Goal: Transaction & Acquisition: Purchase product/service

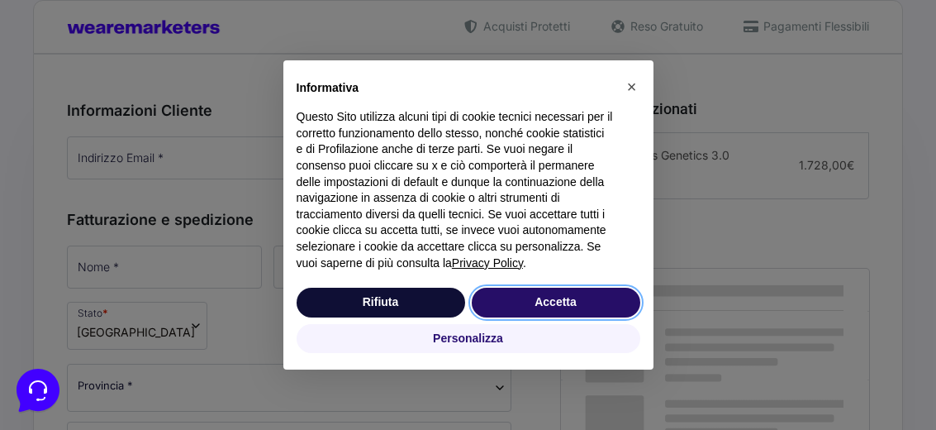
click at [557, 295] on button "Accetta" at bounding box center [556, 303] width 169 height 30
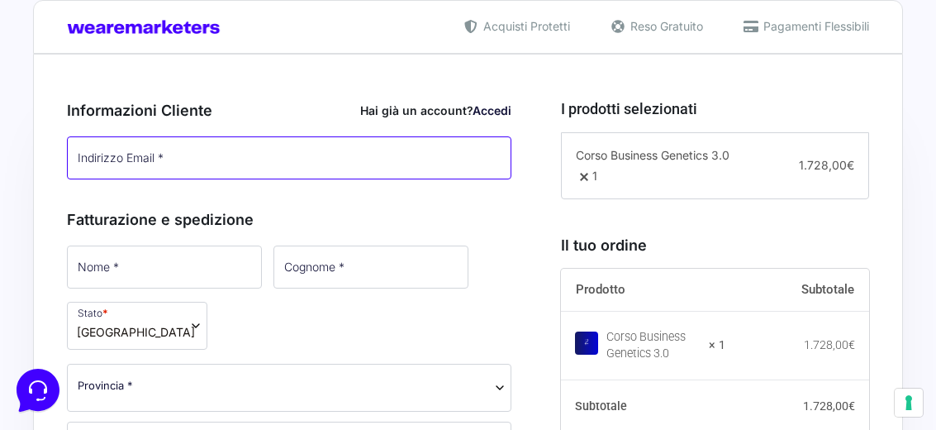
click at [198, 147] on input "Indirizzo Email *" at bounding box center [289, 157] width 445 height 43
click at [178, 159] on input "Indirizzo Email *" at bounding box center [289, 157] width 445 height 43
type input "[PERSON_NAME][EMAIL_ADDRESS][DOMAIN_NAME]"
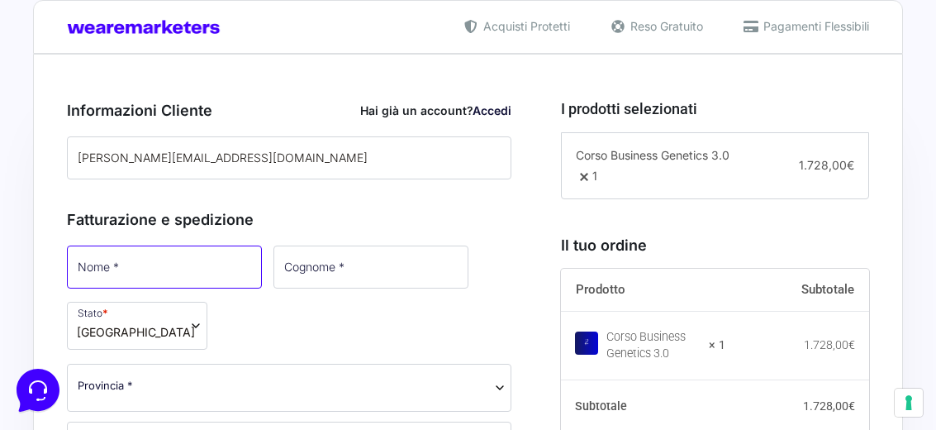
type input "[PERSON_NAME]"
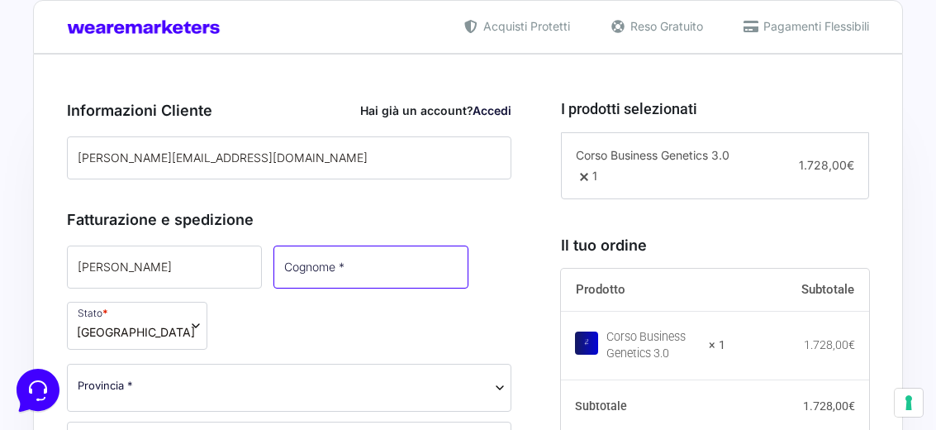
type input "[PERSON_NAME]"
select select "MI"
type input "[GEOGRAPHIC_DATA]"
type input "1"
type input "20124"
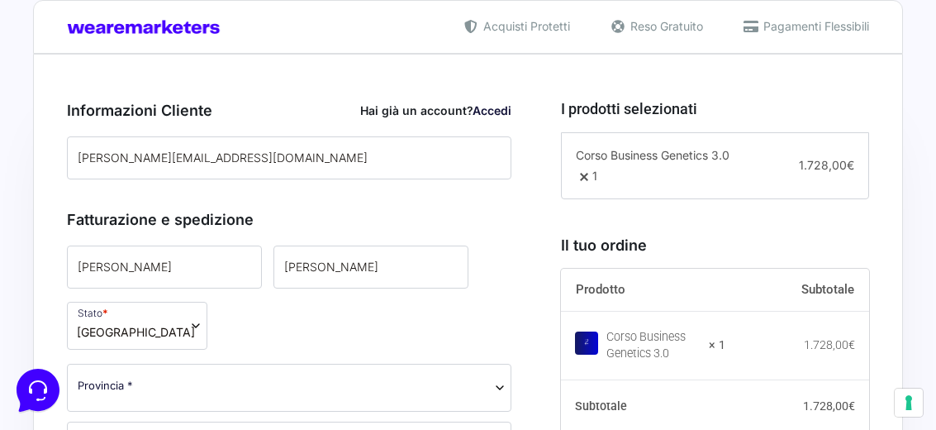
type input "[PHONE_NUMBER]"
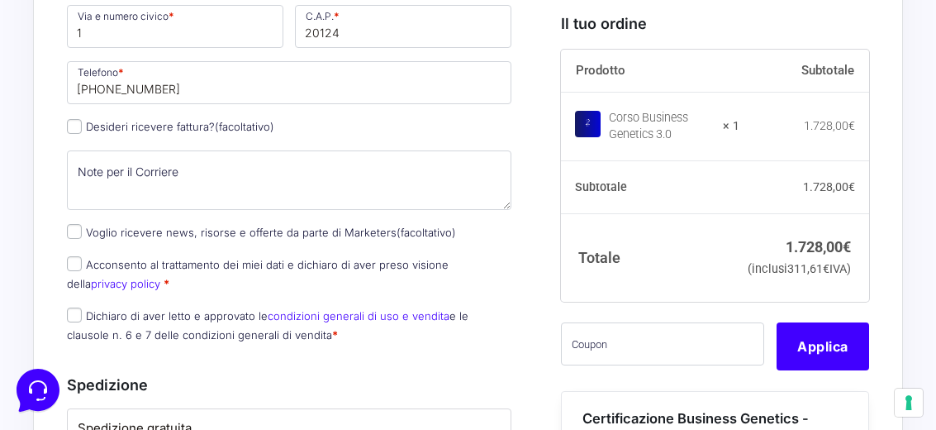
scroll to position [908, 0]
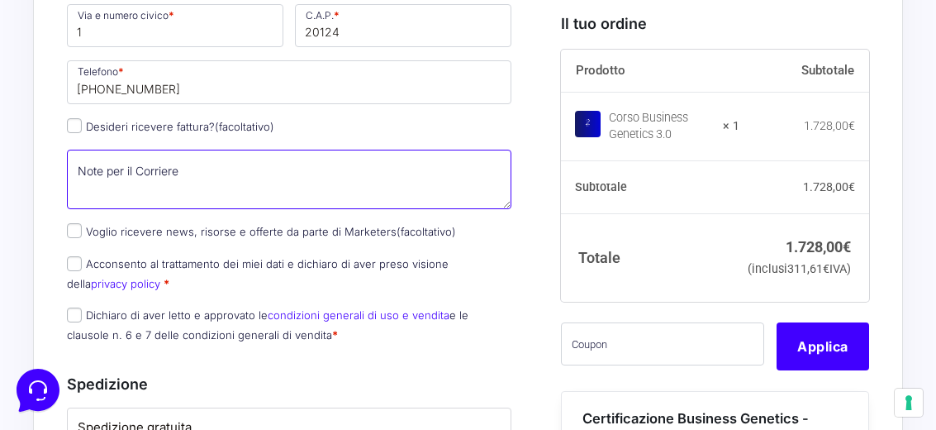
click at [205, 170] on textarea "Note per il Corriere (facoltativo)" at bounding box center [289, 180] width 445 height 60
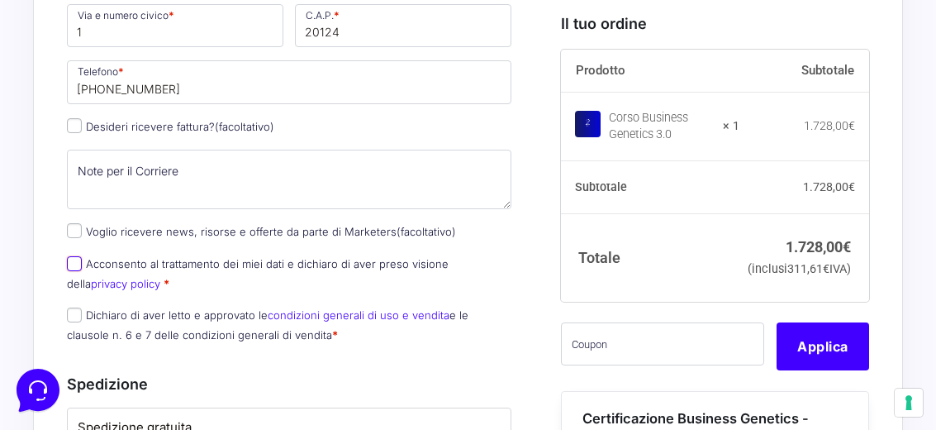
click at [70, 265] on input "Acconsento al trattamento dei miei dati e dichiaro di aver preso visione della …" at bounding box center [74, 263] width 15 height 15
checkbox input "true"
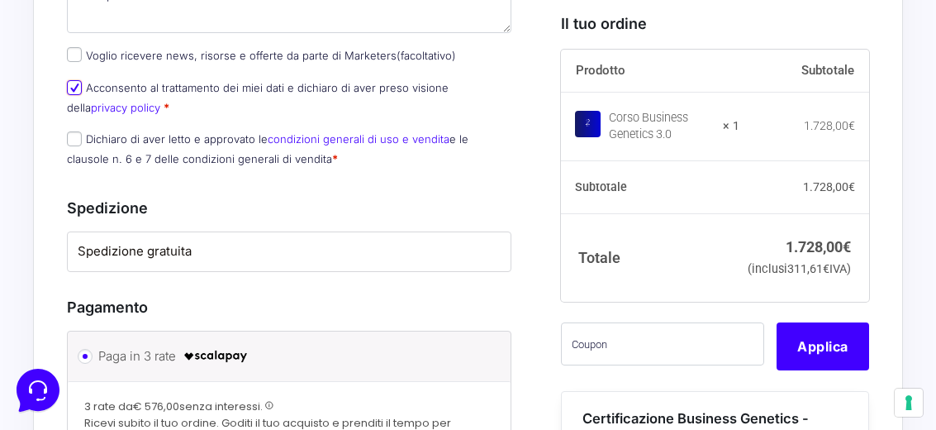
scroll to position [1138, 0]
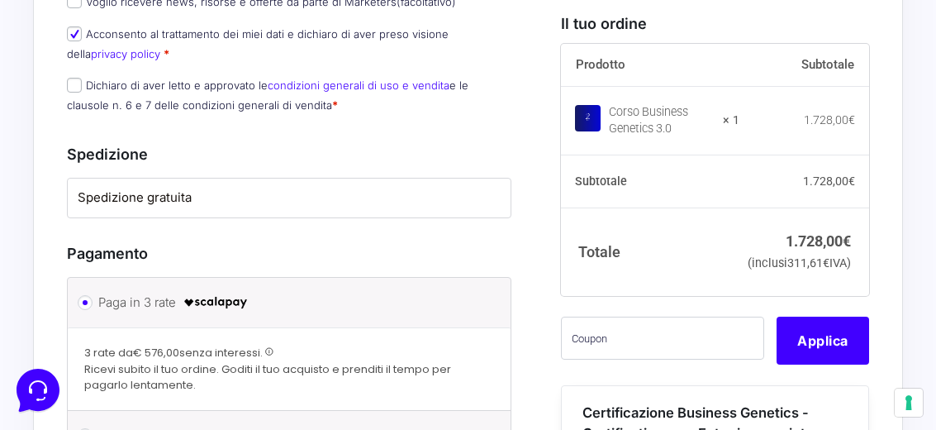
click at [245, 186] on li "Spedizione gratuita" at bounding box center [289, 198] width 443 height 39
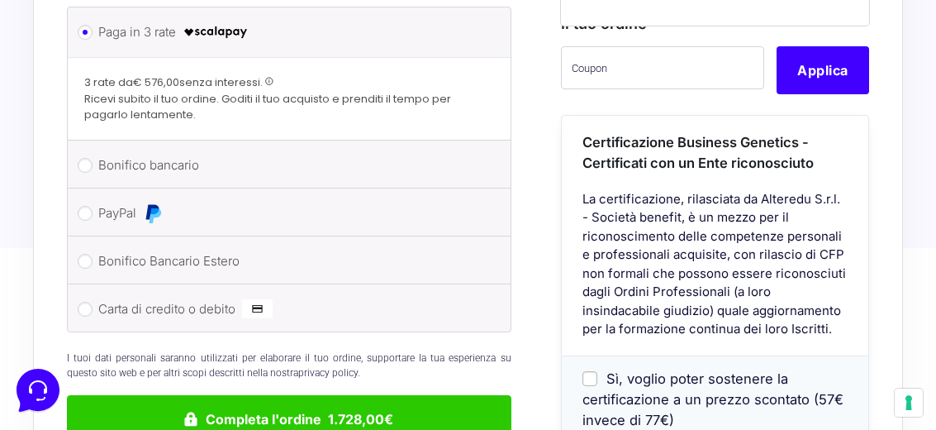
scroll to position [1417, 0]
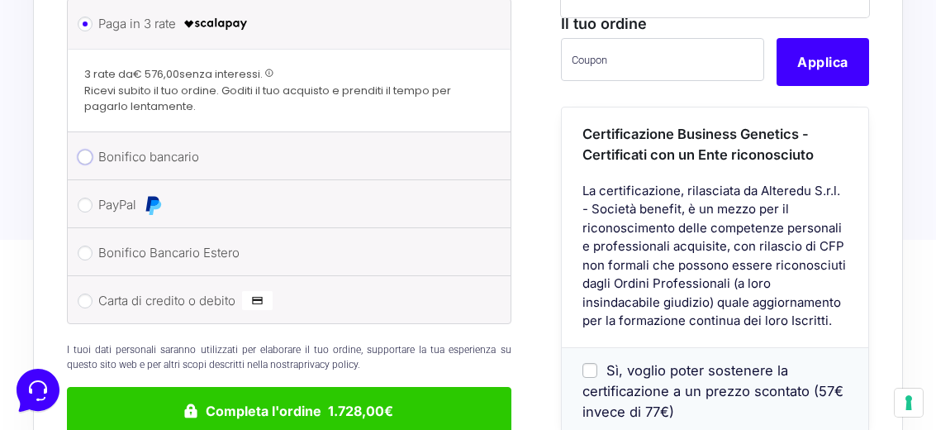
click at [82, 160] on input "Bonifico bancario" at bounding box center [85, 157] width 15 height 15
radio input "true"
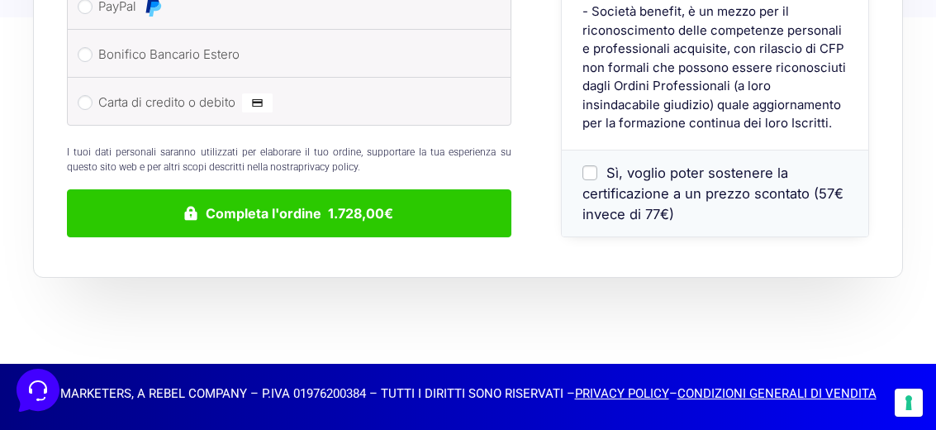
scroll to position [1672, 0]
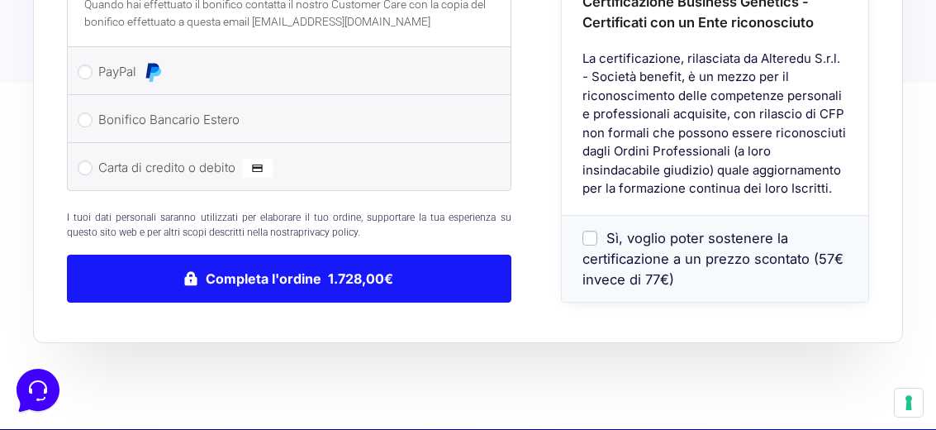
click at [279, 301] on button "Completa l'ordine 1.728,00€" at bounding box center [289, 279] width 445 height 48
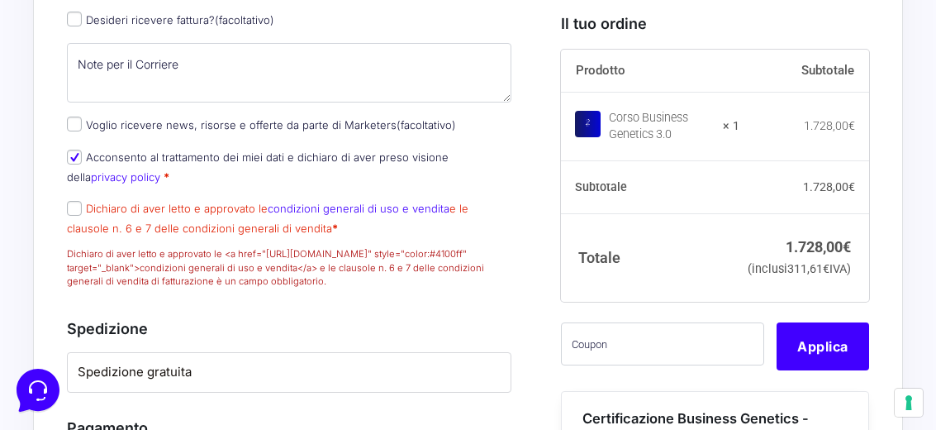
scroll to position [1124, 0]
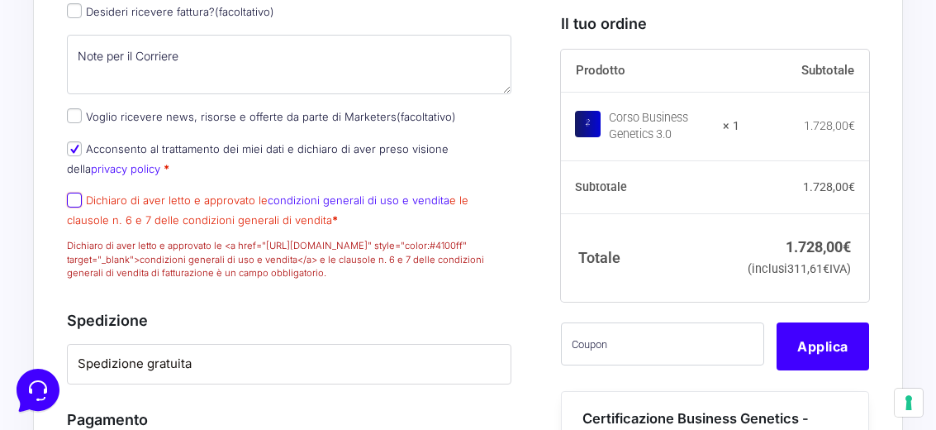
click at [72, 207] on input "Dichiaro di aver letto e approvato le condizioni generali di uso e vendita e le…" at bounding box center [74, 200] width 15 height 15
checkbox input "true"
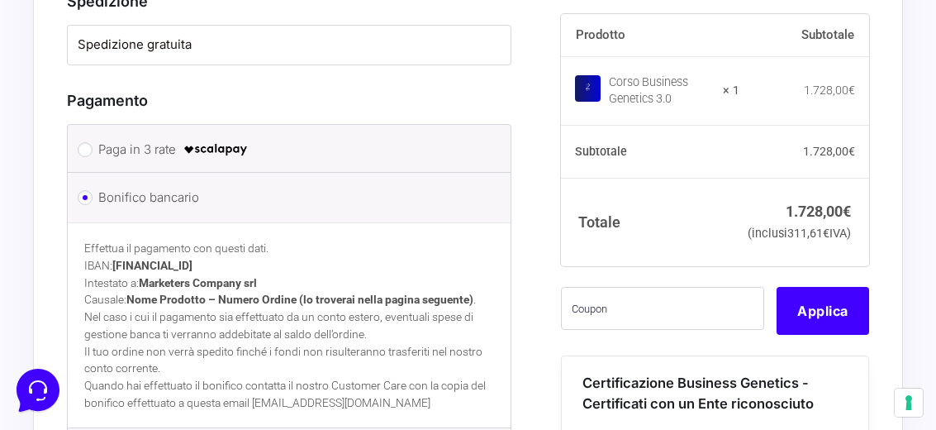
scroll to position [1371, 0]
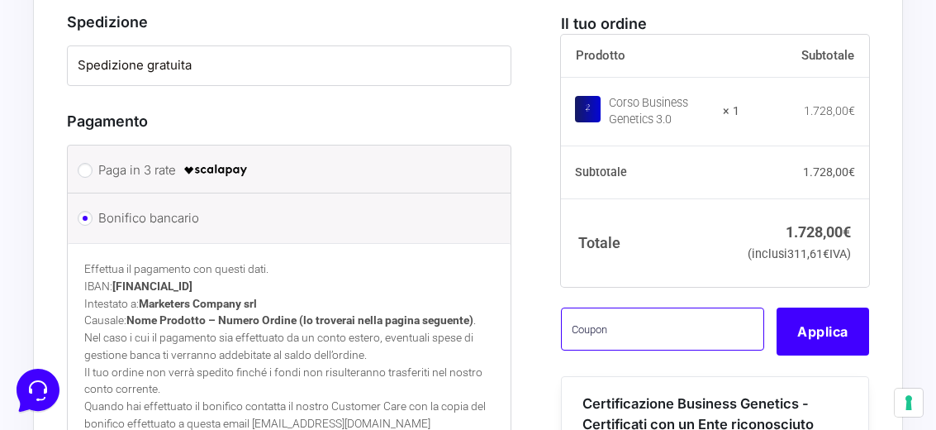
click at [634, 350] on input "text" at bounding box center [662, 328] width 203 height 43
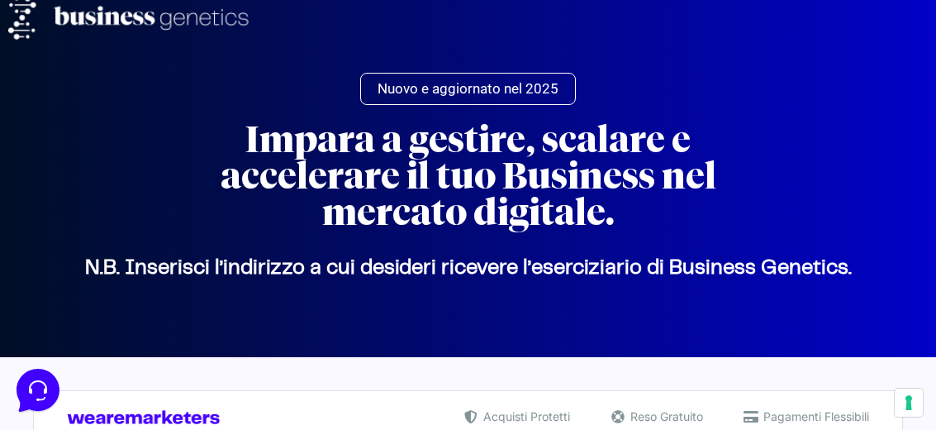
scroll to position [0, 0]
